Goal: Information Seeking & Learning: Find specific page/section

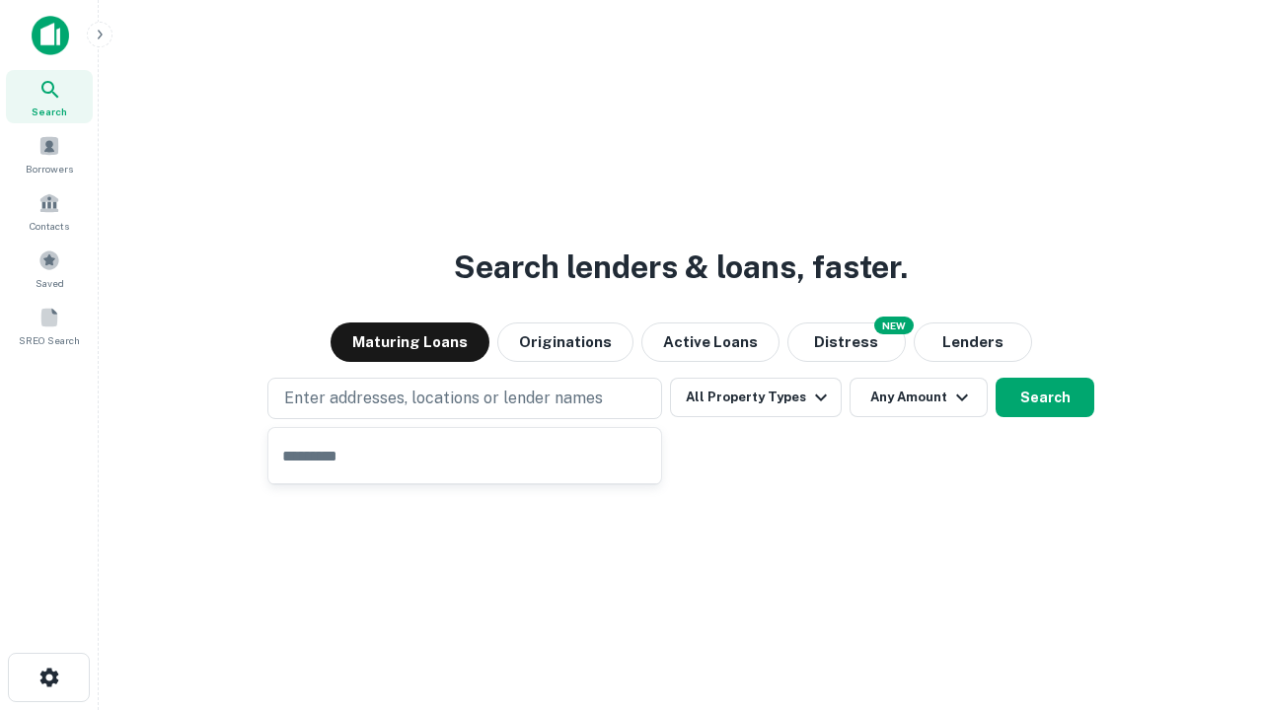
type input "**********"
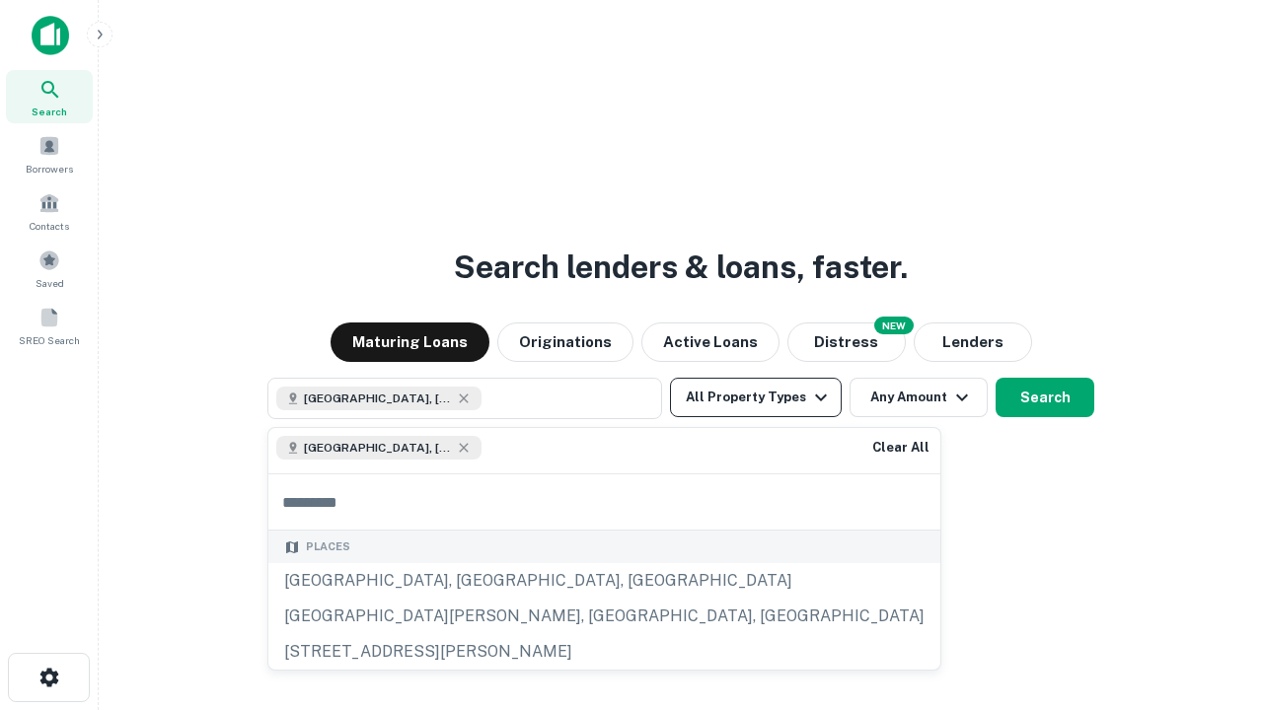
click at [756, 398] on button "All Property Types" at bounding box center [756, 397] width 172 height 39
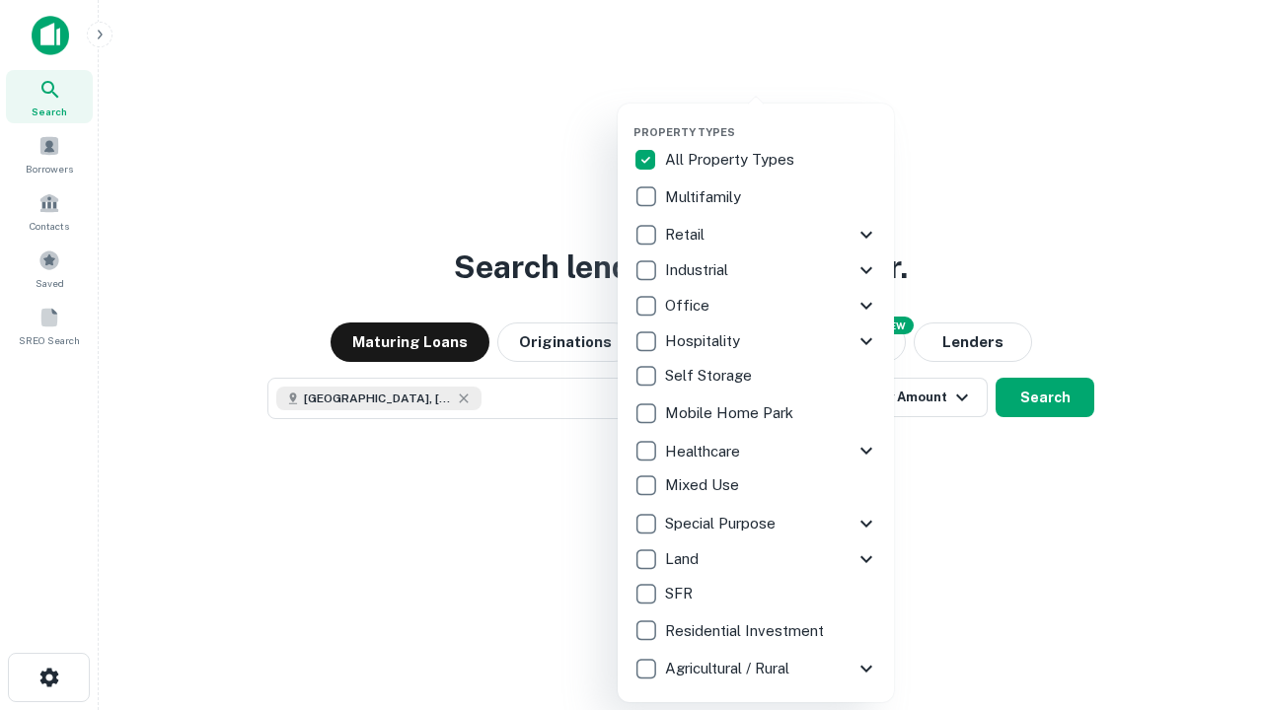
click at [772, 119] on button "button" at bounding box center [771, 119] width 276 height 1
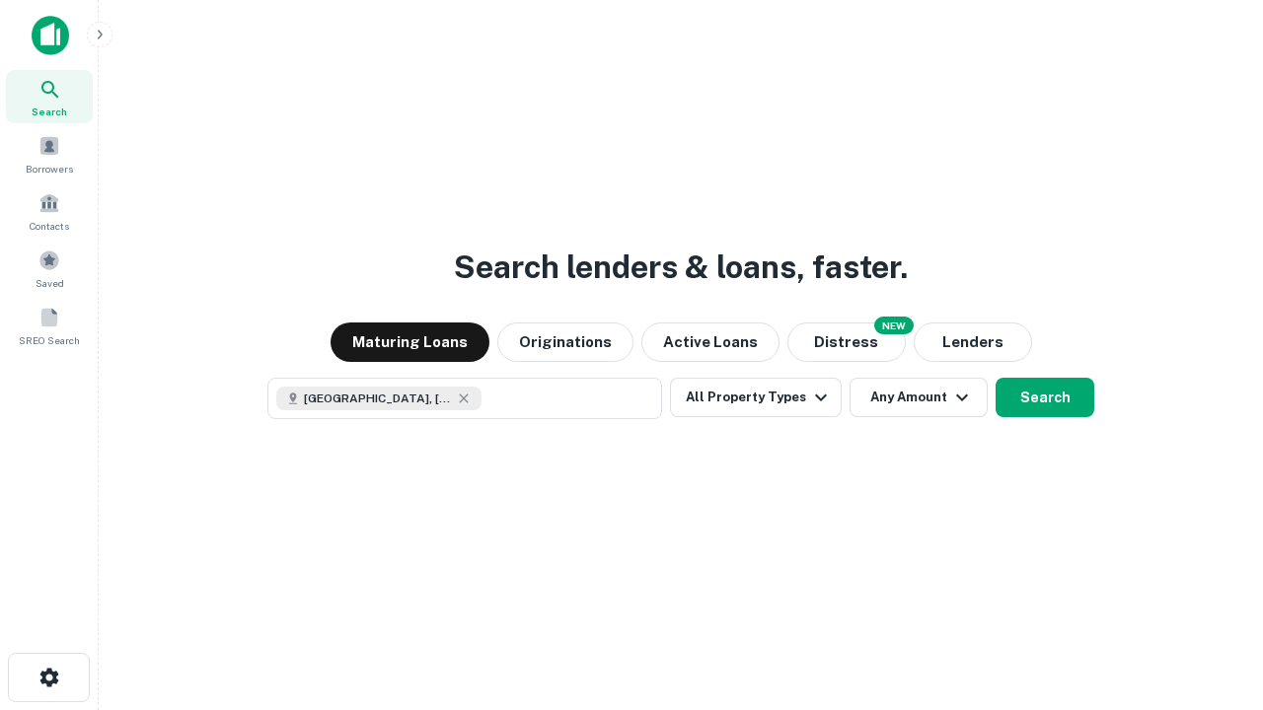
scroll to position [32, 0]
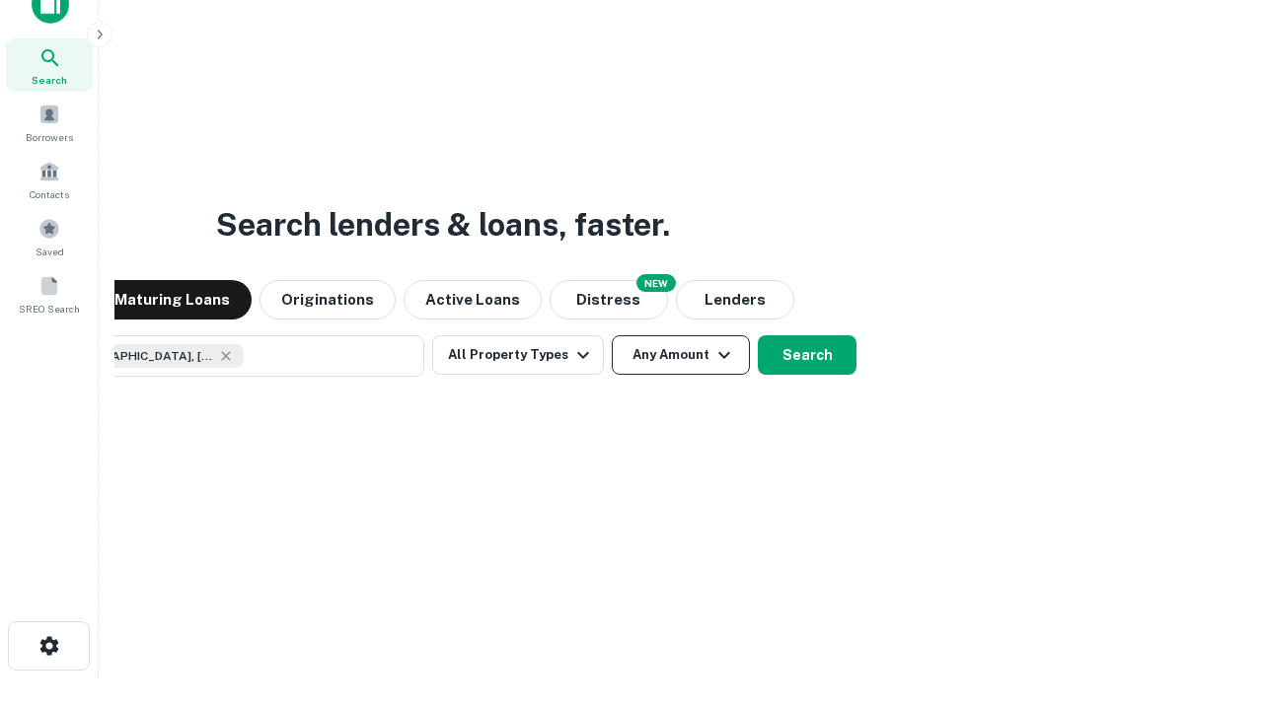
click at [612, 335] on button "Any Amount" at bounding box center [681, 354] width 138 height 39
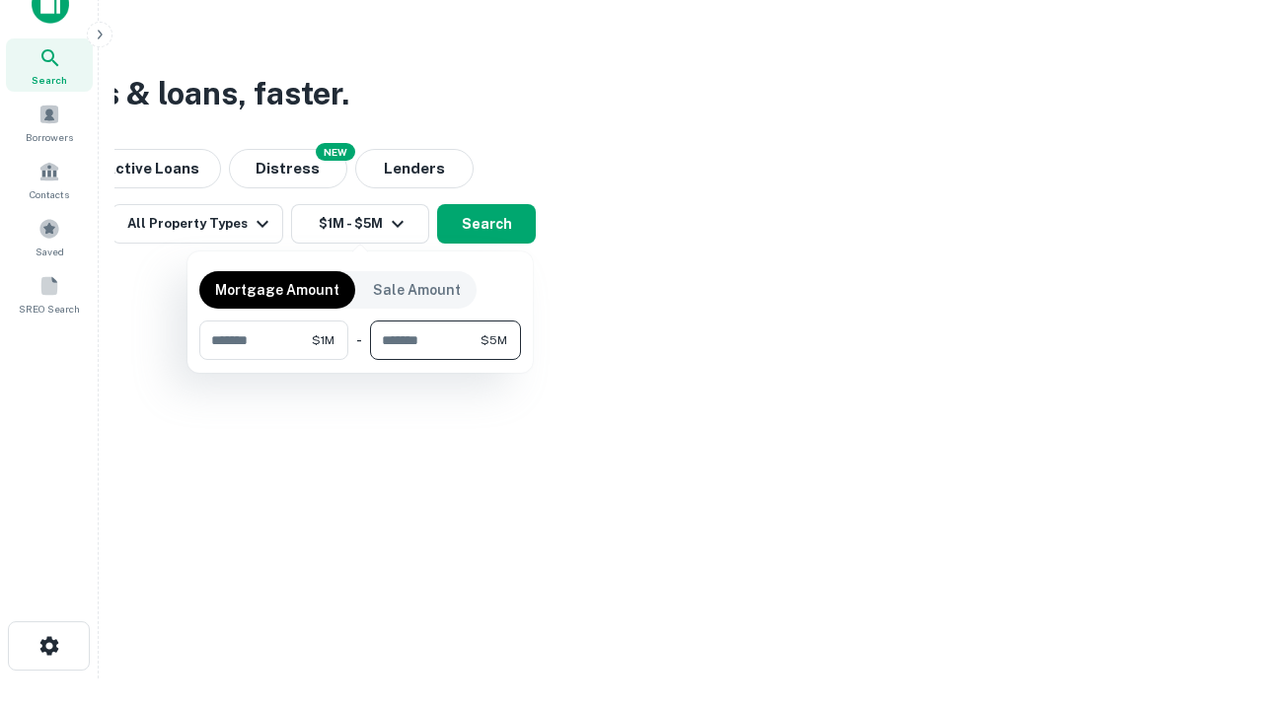
type input "*******"
click at [360, 360] on button "button" at bounding box center [360, 360] width 322 height 1
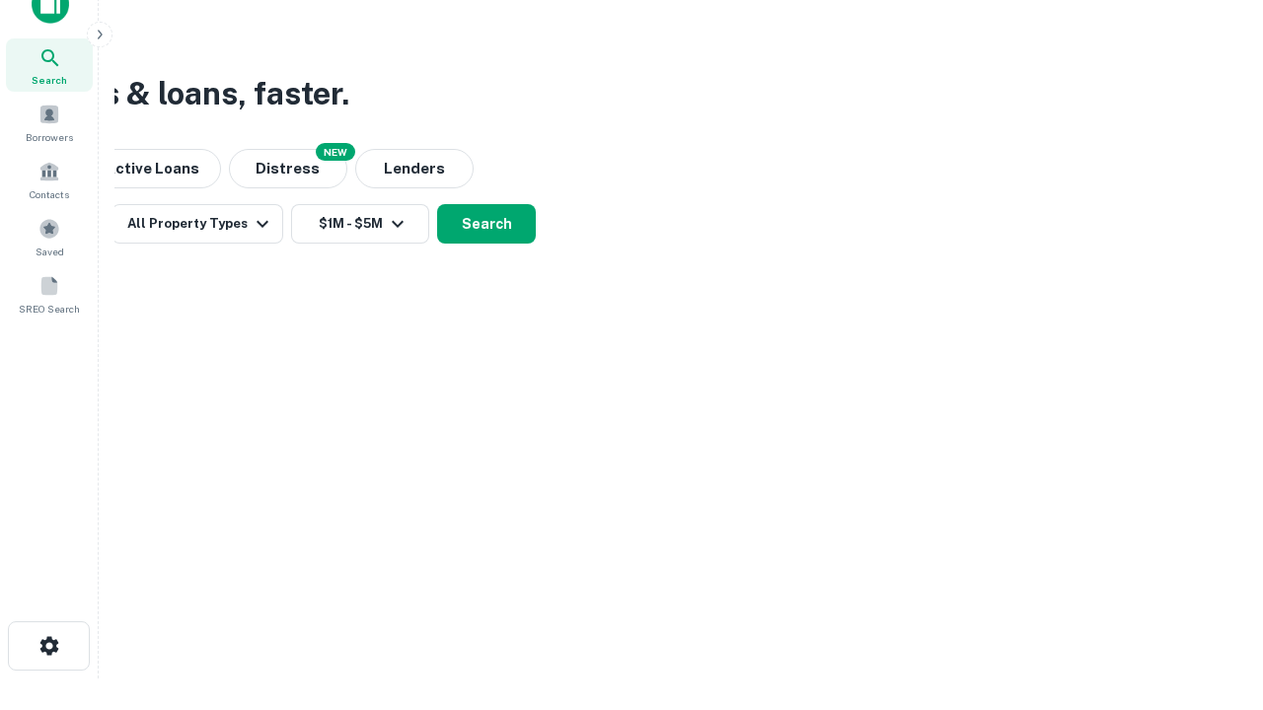
scroll to position [32, 0]
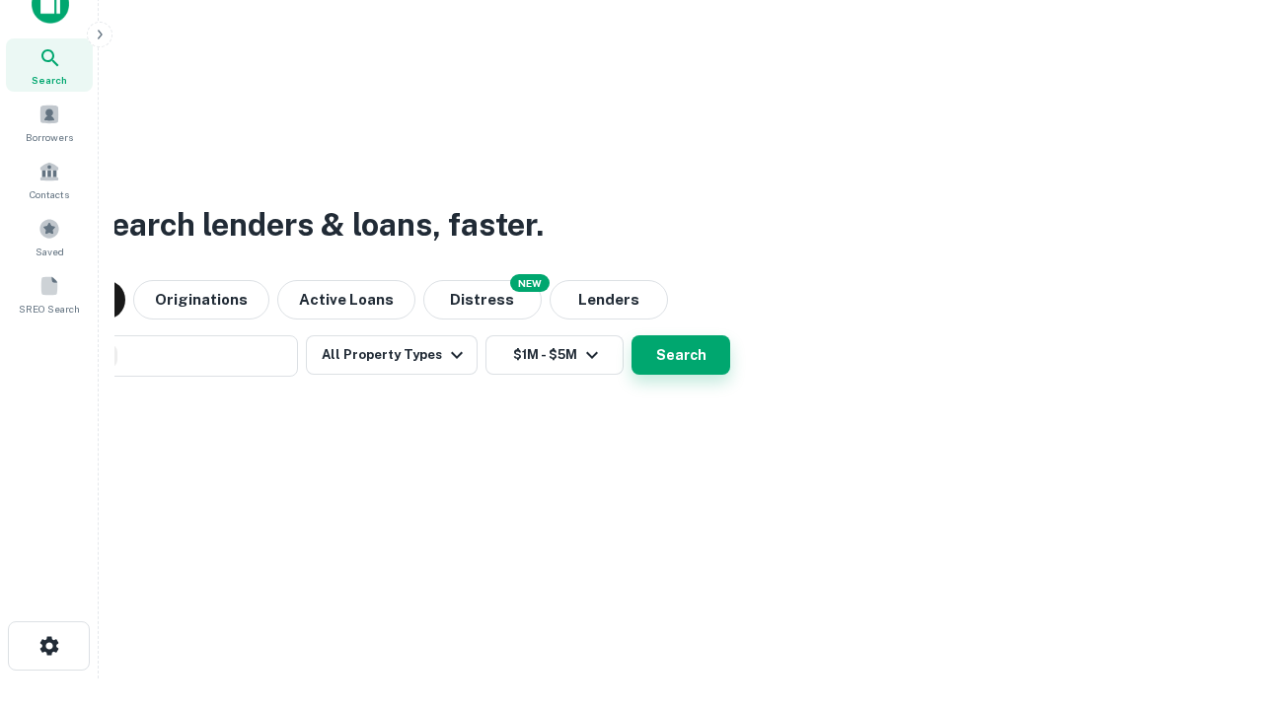
click at [631, 335] on button "Search" at bounding box center [680, 354] width 99 height 39
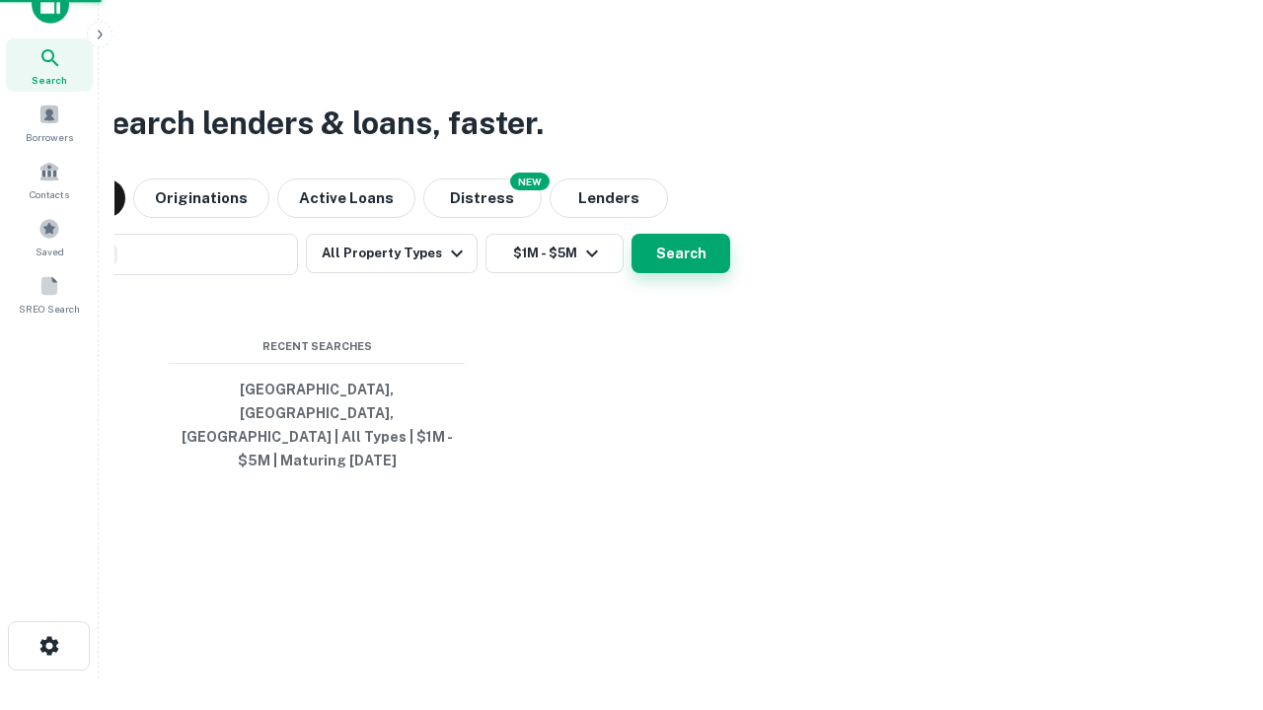
scroll to position [64, 558]
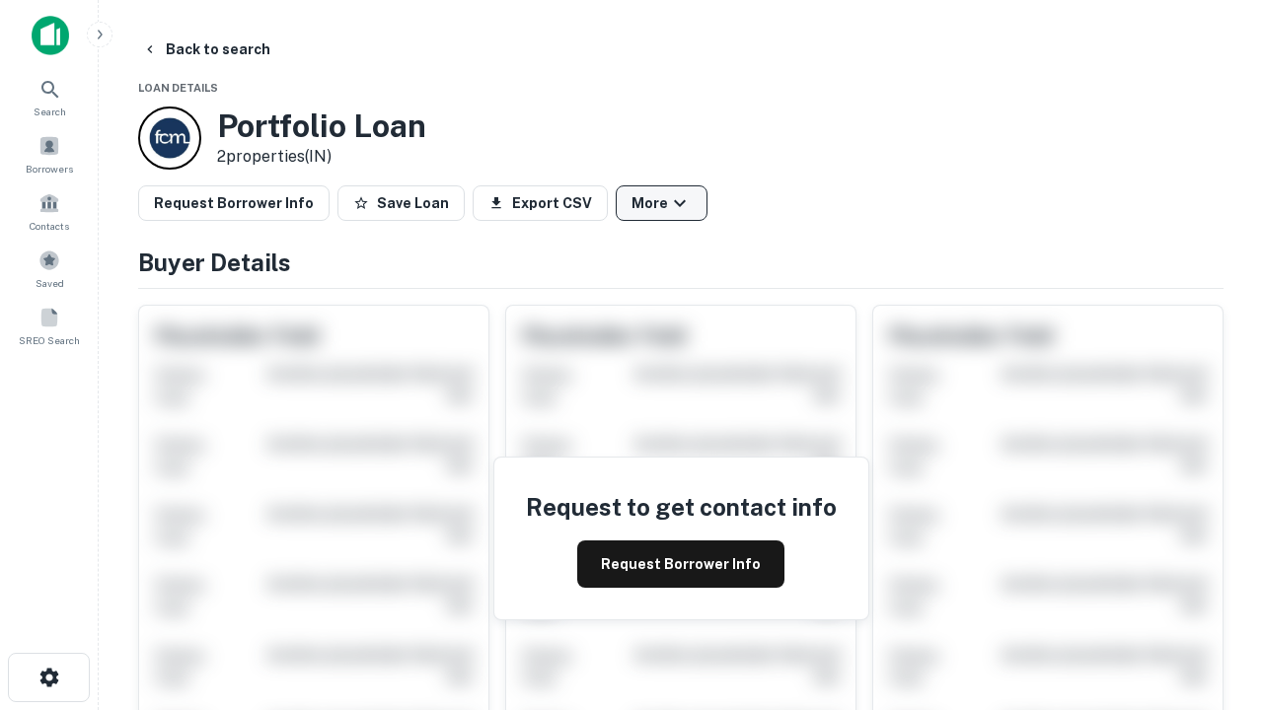
click at [661, 203] on button "More" at bounding box center [662, 204] width 92 height 36
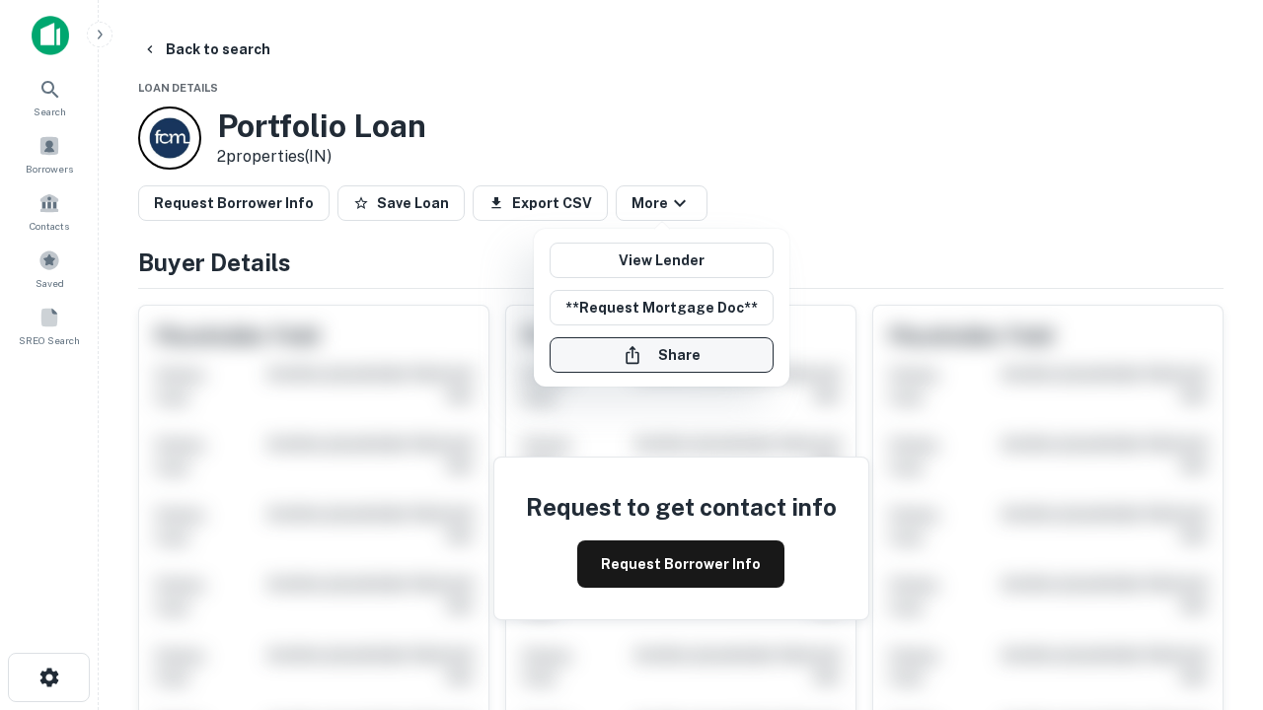
click at [661, 355] on button "Share" at bounding box center [662, 355] width 224 height 36
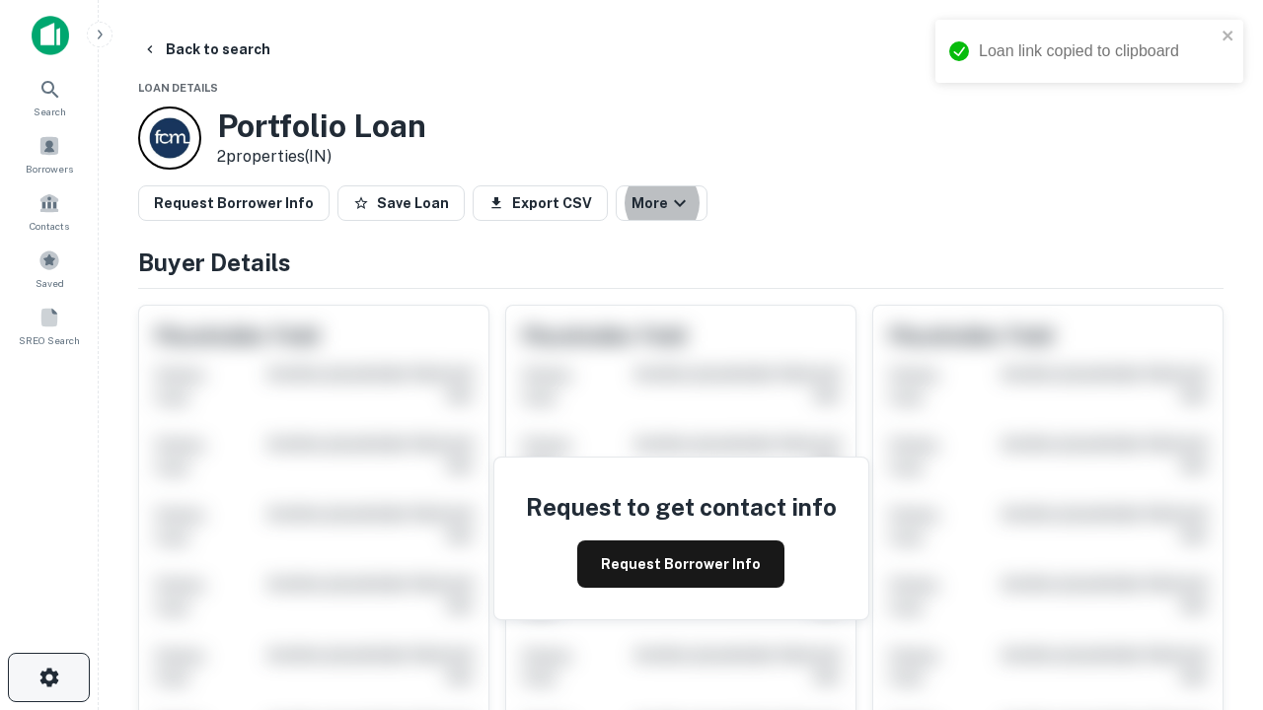
click at [48, 678] on icon "button" at bounding box center [49, 678] width 24 height 24
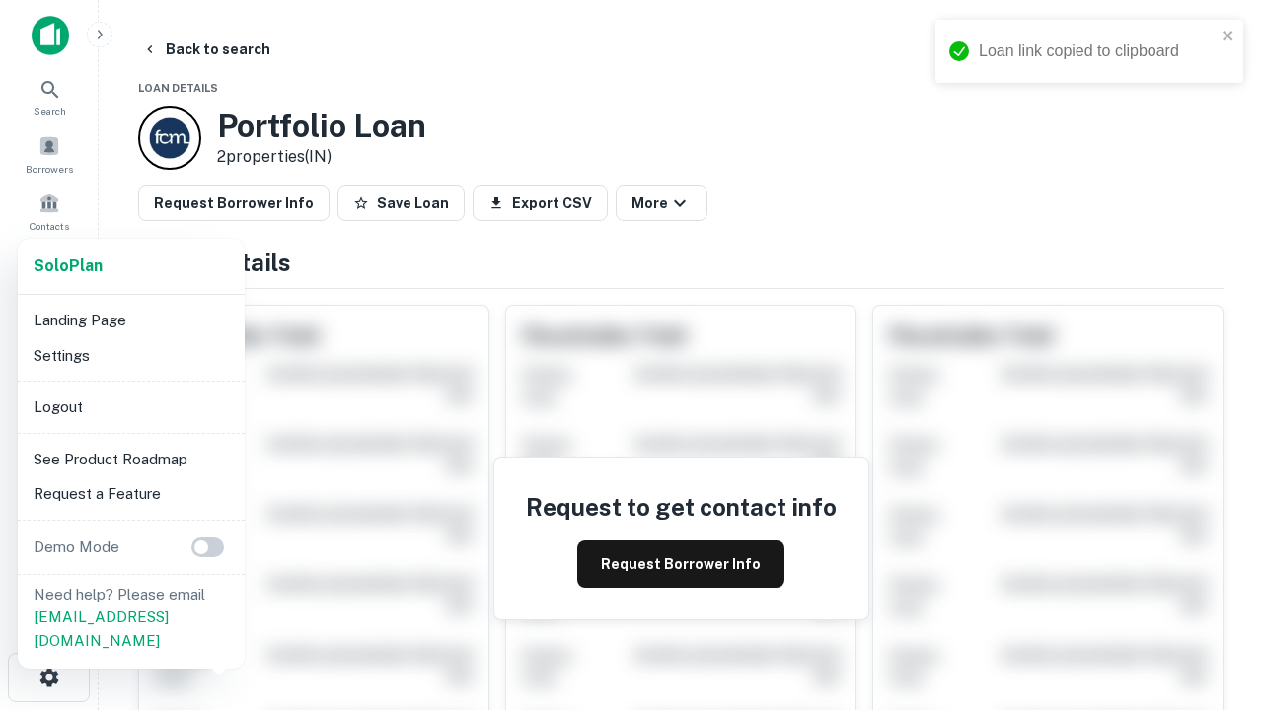
click at [130, 407] on li "Logout" at bounding box center [131, 408] width 211 height 36
